Goal: Find specific page/section: Find specific page/section

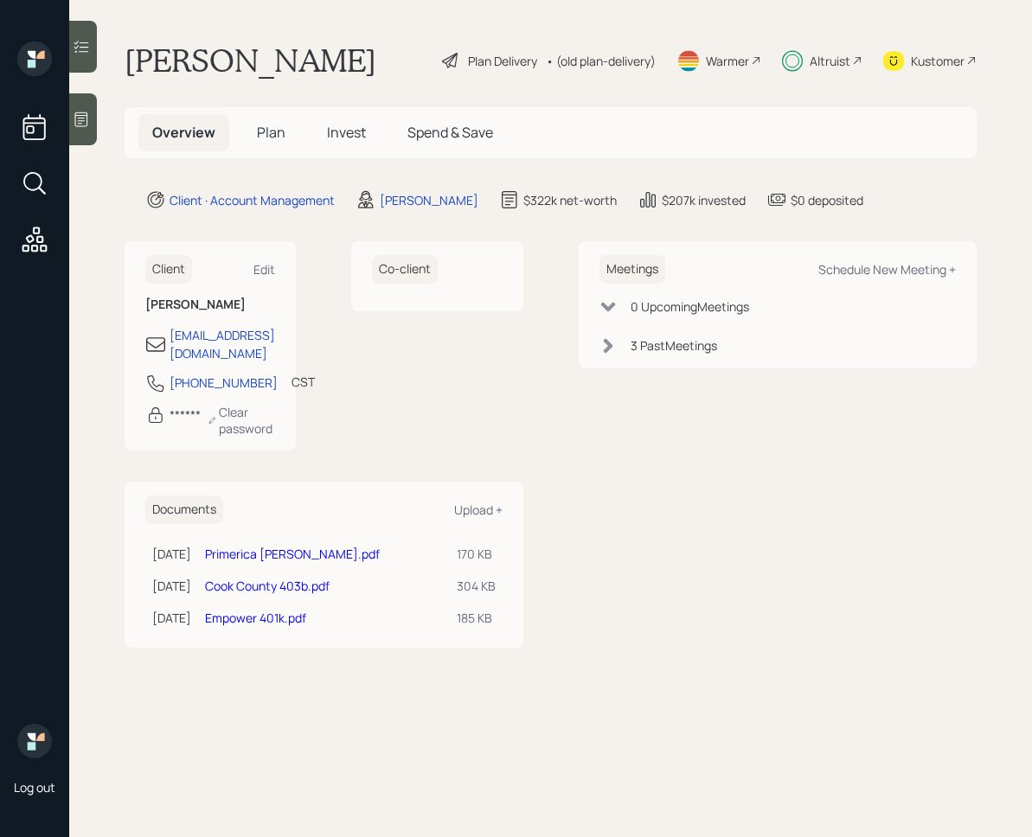
click at [340, 132] on span "Invest" at bounding box center [346, 132] width 39 height 19
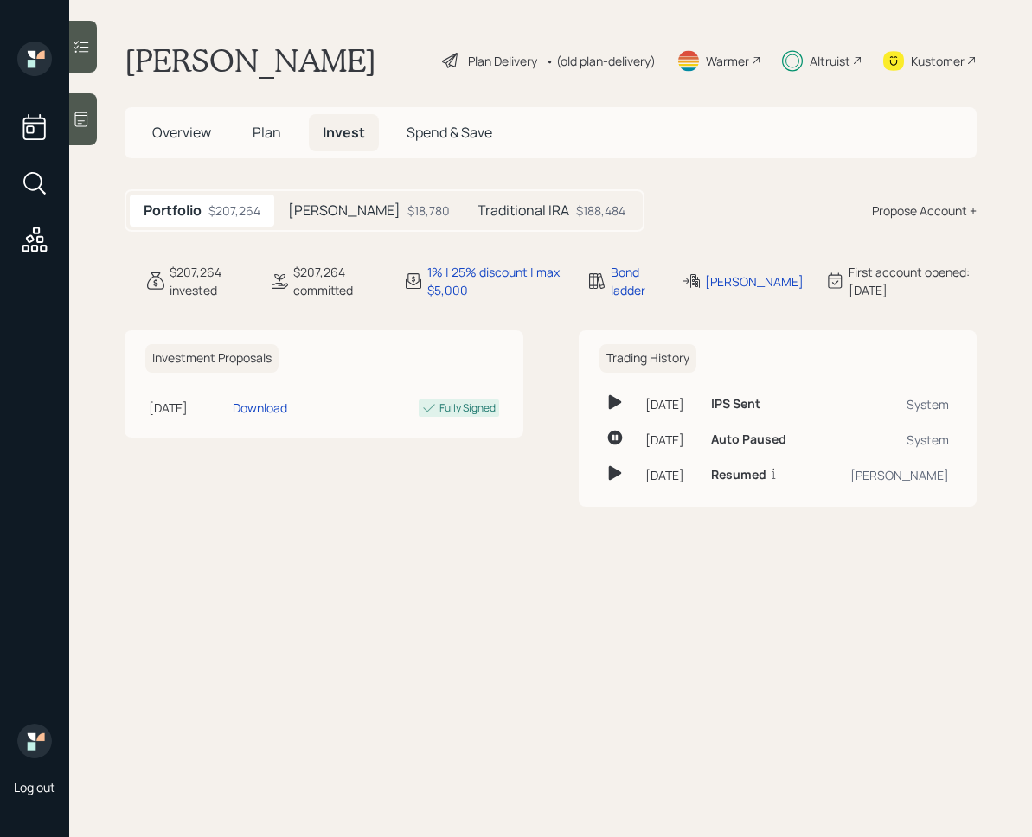
click at [407, 215] on div "$18,780" at bounding box center [428, 211] width 42 height 18
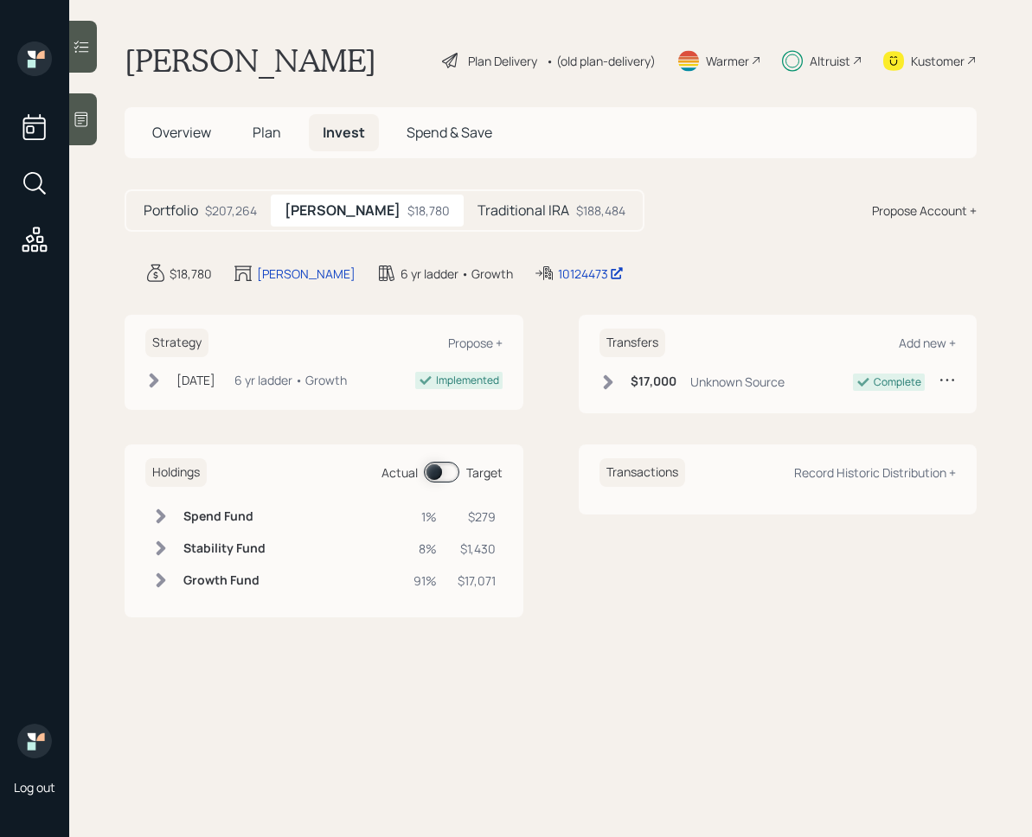
click at [471, 220] on div "Traditional IRA $188,484" at bounding box center [552, 211] width 176 height 32
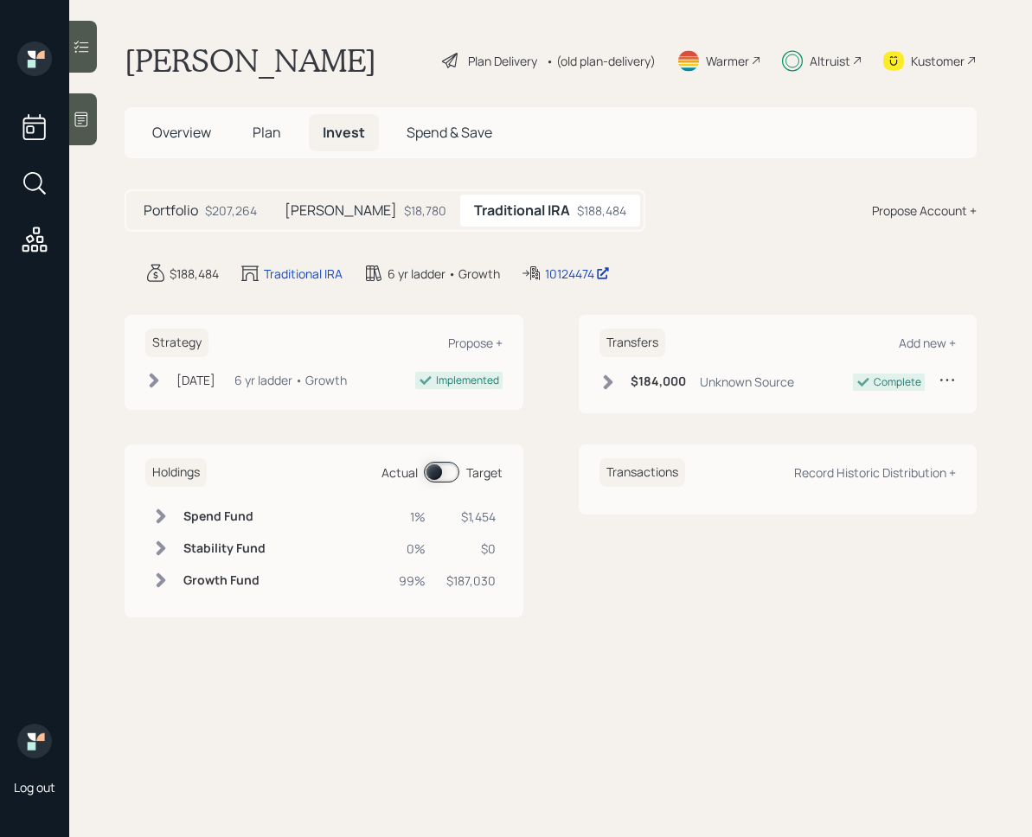
click at [314, 202] on h5 "[PERSON_NAME]" at bounding box center [341, 210] width 112 height 16
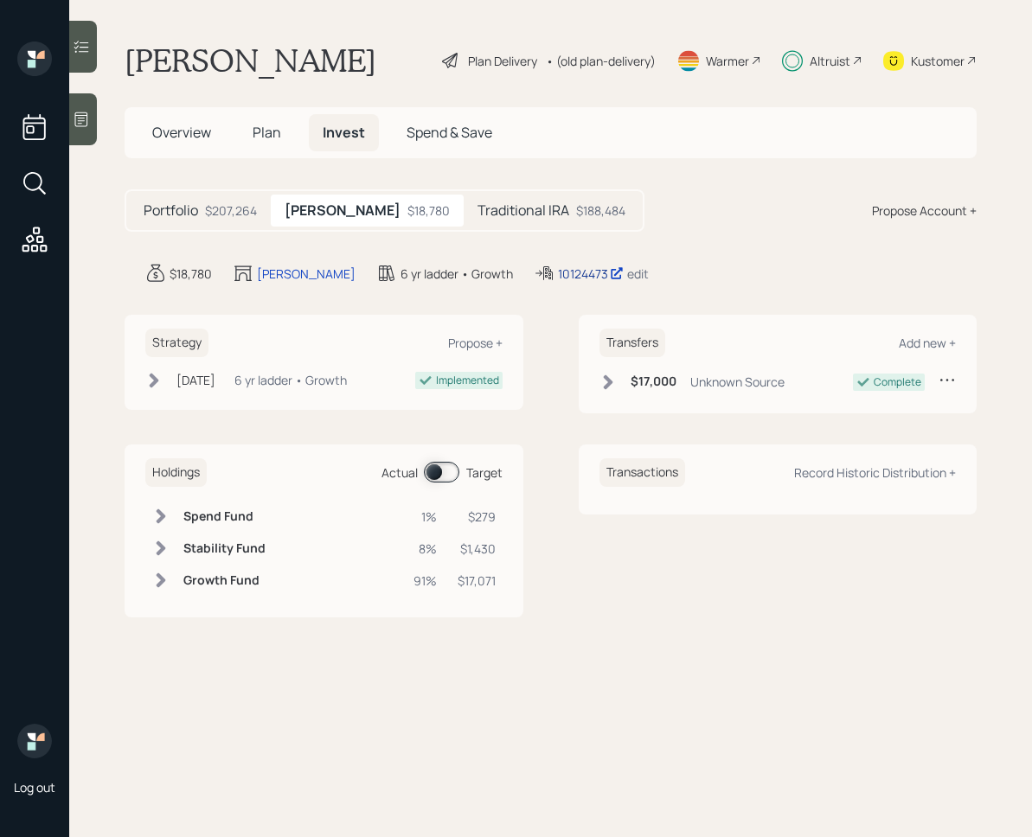
click at [558, 265] on div "10124473" at bounding box center [591, 274] width 66 height 18
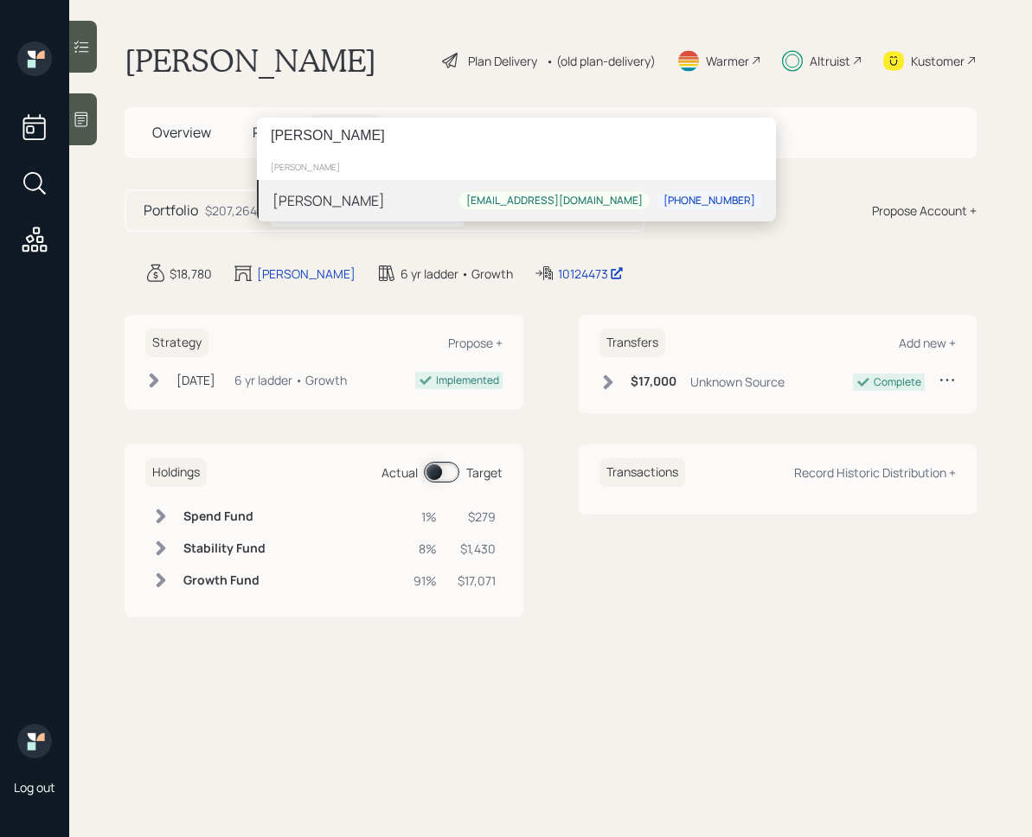
type input "[PERSON_NAME]"
click at [507, 195] on div "[PERSON_NAME] [EMAIL_ADDRESS][DOMAIN_NAME] [PHONE_NUMBER]" at bounding box center [516, 201] width 519 height 42
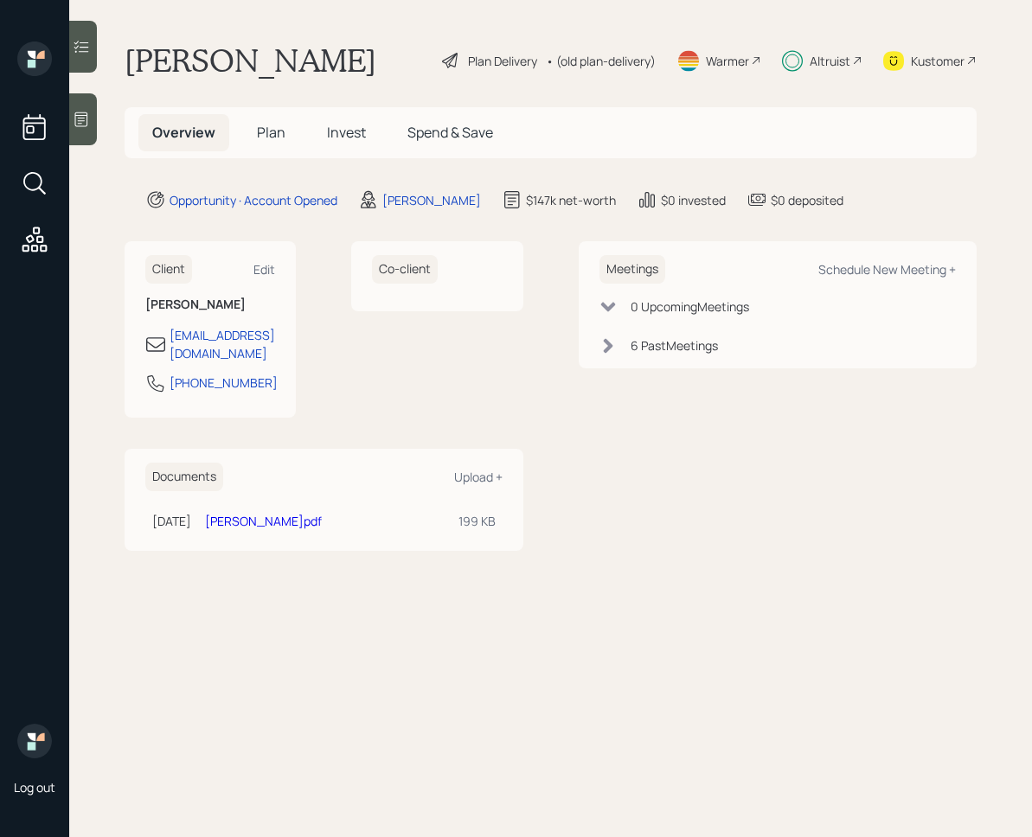
click at [355, 131] on span "Invest" at bounding box center [346, 132] width 39 height 19
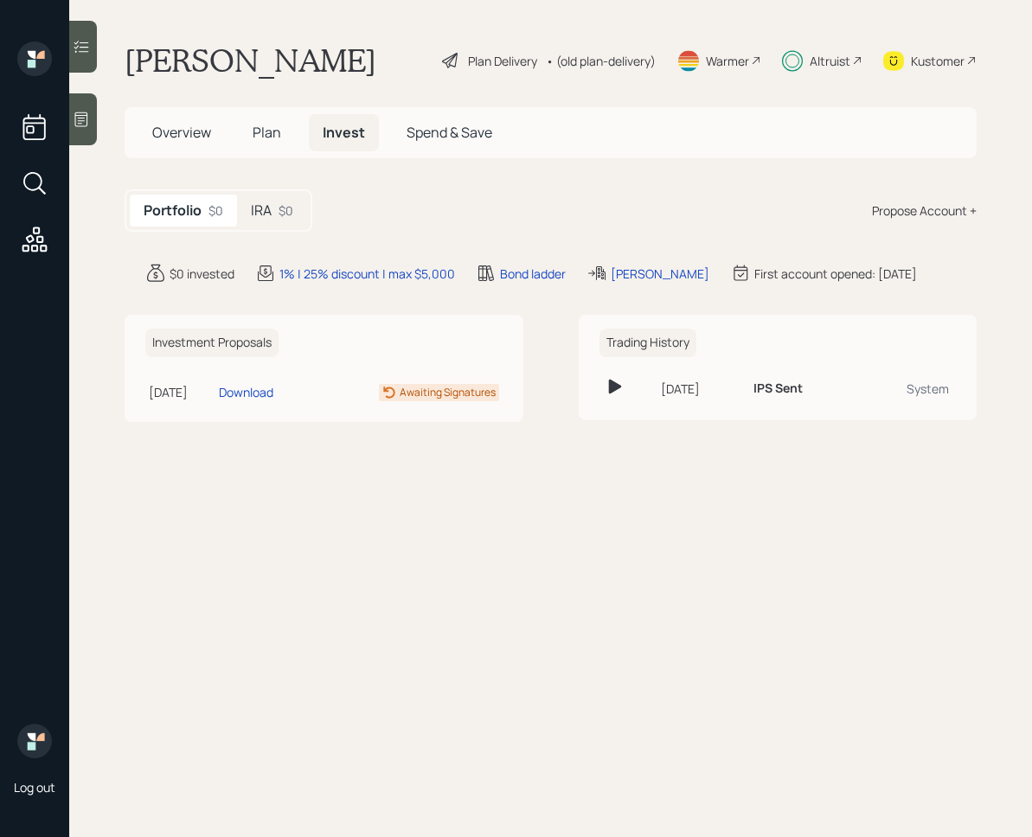
click at [280, 215] on div "$0" at bounding box center [286, 211] width 15 height 18
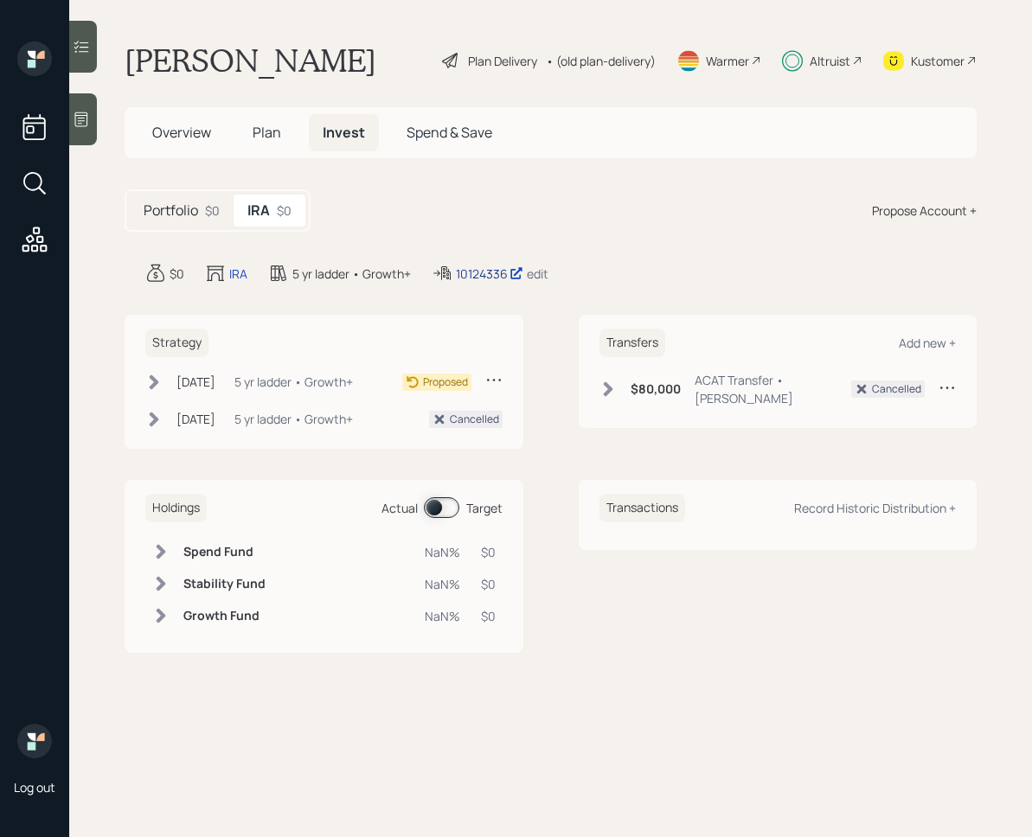
click at [484, 274] on div "10124336" at bounding box center [489, 274] width 67 height 18
